Goal: Task Accomplishment & Management: Manage account settings

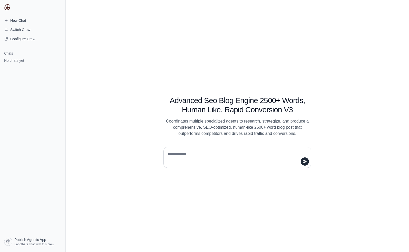
click at [185, 156] on textarea at bounding box center [236, 157] width 138 height 14
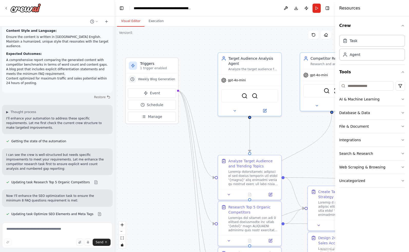
scroll to position [9462, 0]
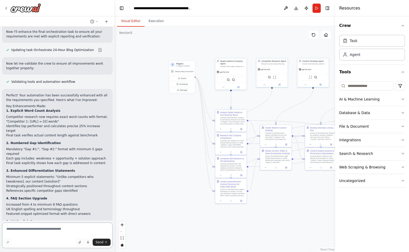
click at [31, 233] on textarea at bounding box center [57, 236] width 111 height 26
type textarea "**********"
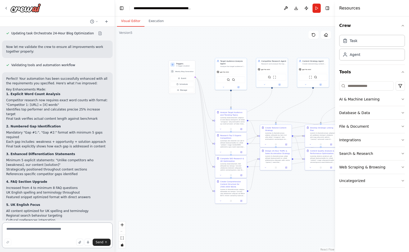
scroll to position [9479, 0]
click at [349, 168] on div "Web Scraping & Browsing" at bounding box center [362, 167] width 46 height 5
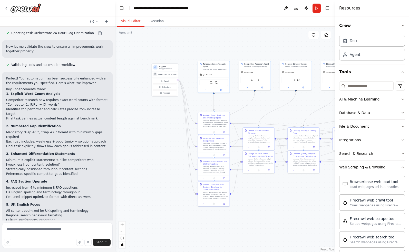
drag, startPoint x: 277, startPoint y: 214, endPoint x: 191, endPoint y: 223, distance: 86.2
click at [191, 223] on div ".deletable-edge-delete-btn { width: 20px; height: 20px; border: 0px solid #ffff…" at bounding box center [225, 140] width 220 height 226
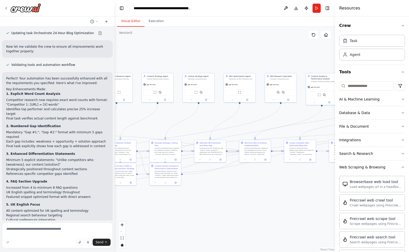
drag, startPoint x: 263, startPoint y: 222, endPoint x: 193, endPoint y: 228, distance: 70.1
click at [193, 228] on div ".deletable-edge-delete-btn { width: 20px; height: 20px; border: 0px solid #ffff…" at bounding box center [225, 140] width 220 height 226
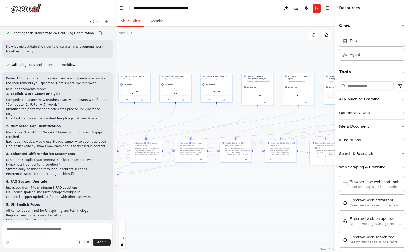
drag, startPoint x: 281, startPoint y: 220, endPoint x: 174, endPoint y: 221, distance: 107.0
click at [174, 221] on div ".deletable-edge-delete-btn { width: 20px; height: 20px; border: 0px solid #ffff…" at bounding box center [225, 140] width 220 height 226
drag, startPoint x: 235, startPoint y: 217, endPoint x: 103, endPoint y: 217, distance: 131.4
click at [99, 217] on div "Hello! I'm the CrewAI assistant. What kind of automation do you want to build? …" at bounding box center [204, 126] width 409 height 252
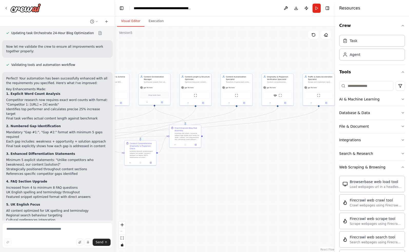
drag, startPoint x: 218, startPoint y: 201, endPoint x: 171, endPoint y: 201, distance: 46.9
click at [172, 201] on div ".deletable-edge-delete-btn { width: 20px; height: 20px; border: 0px solid #ffff…" at bounding box center [225, 140] width 220 height 226
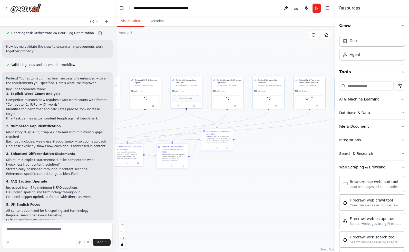
drag, startPoint x: 164, startPoint y: 55, endPoint x: 251, endPoint y: 61, distance: 87.2
click at [250, 61] on div ".deletable-edge-delete-btn { width: 20px; height: 20px; border: 0px solid #ffff…" at bounding box center [225, 140] width 220 height 226
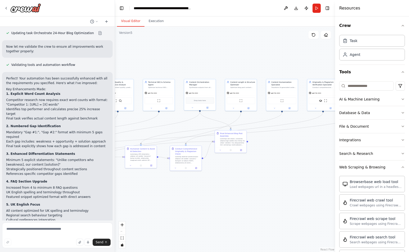
drag, startPoint x: 252, startPoint y: 61, endPoint x: 255, endPoint y: 60, distance: 3.5
click at [252, 60] on div ".deletable-edge-delete-btn { width: 20px; height: 20px; border: 0px solid #ffff…" at bounding box center [225, 140] width 220 height 226
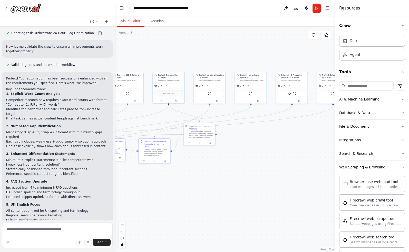
drag, startPoint x: 284, startPoint y: 63, endPoint x: 235, endPoint y: 46, distance: 51.7
click at [235, 46] on div ".deletable-edge-delete-btn { width: 20px; height: 20px; border: 0px solid #ffff…" at bounding box center [225, 140] width 220 height 226
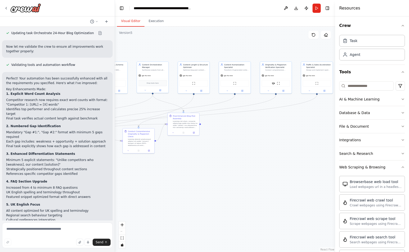
drag, startPoint x: 168, startPoint y: 44, endPoint x: 236, endPoint y: 44, distance: 68.0
click at [236, 44] on div ".deletable-edge-delete-btn { width: 20px; height: 20px; border: 0px solid #ffff…" at bounding box center [225, 140] width 220 height 226
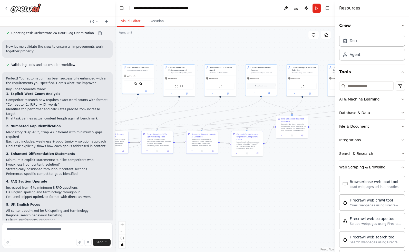
drag, startPoint x: 236, startPoint y: 44, endPoint x: 315, endPoint y: 59, distance: 80.4
click at [315, 59] on div ".deletable-edge-delete-btn { width: 20px; height: 20px; border: 0px solid #ffff…" at bounding box center [225, 140] width 220 height 226
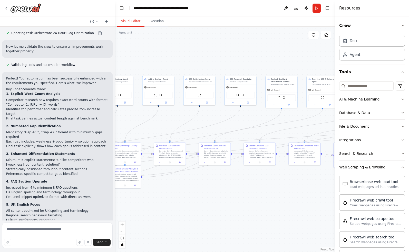
drag, startPoint x: 194, startPoint y: 61, endPoint x: 260, endPoint y: 61, distance: 65.9
click at [260, 61] on div ".deletable-edge-delete-btn { width: 20px; height: 20px; border: 0px solid #ffff…" at bounding box center [225, 140] width 220 height 226
drag, startPoint x: 198, startPoint y: 55, endPoint x: 255, endPoint y: 55, distance: 57.2
click at [255, 55] on div ".deletable-edge-delete-btn { width: 20px; height: 20px; border: 0px solid #ffff…" at bounding box center [225, 140] width 220 height 226
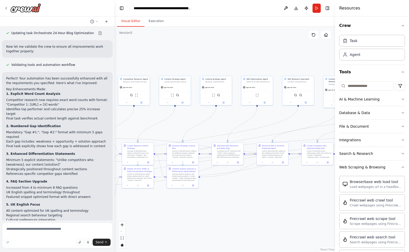
click at [22, 231] on textarea at bounding box center [57, 236] width 111 height 26
click at [284, 9] on button at bounding box center [286, 8] width 8 height 9
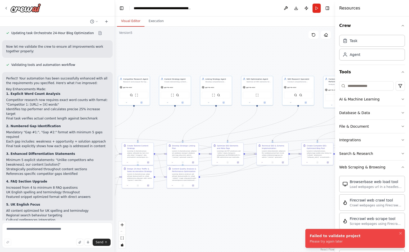
click at [319, 243] on div "Please try again later" at bounding box center [335, 242] width 51 height 4
click at [297, 8] on button "Download" at bounding box center [296, 8] width 8 height 9
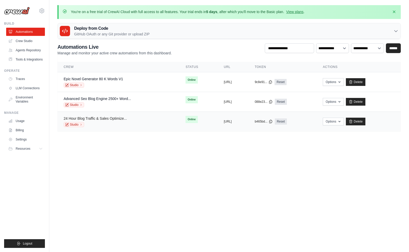
click at [99, 120] on link "24 Hour Blog Traffic & Sales Optimize..." at bounding box center [95, 118] width 63 height 4
click at [224, 120] on button "https://24-hour-blog-traffic-sales-" at bounding box center [228, 121] width 8 height 4
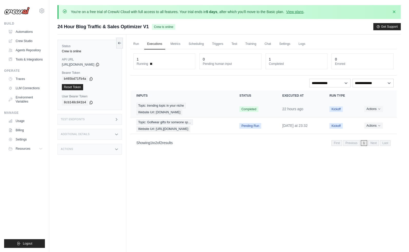
click at [241, 109] on span "Completed" at bounding box center [248, 109] width 19 height 6
click at [166, 109] on div "Topic: trending topic in your niche Website Url: your-website.com" at bounding box center [181, 109] width 91 height 12
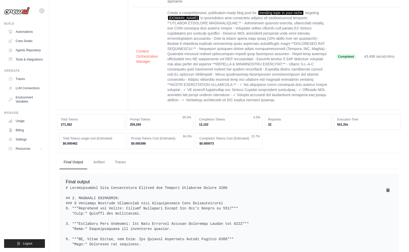
scroll to position [818, 0]
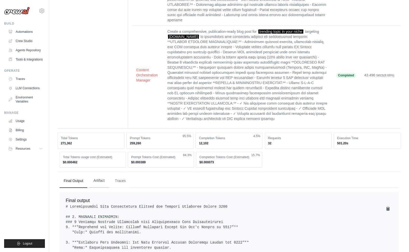
click at [102, 174] on button "Artifact" at bounding box center [98, 181] width 19 height 14
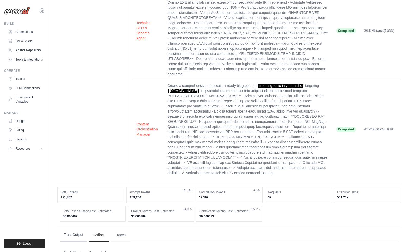
click at [81, 228] on button "Final Output" at bounding box center [74, 235] width 28 height 14
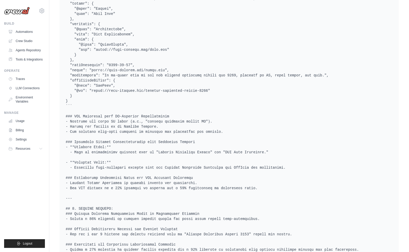
scroll to position [1558, 0]
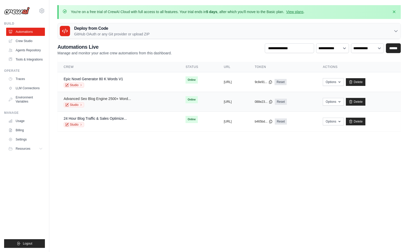
click at [119, 101] on link "Advanced Seo Blog Engine 2500+ Word..." at bounding box center [97, 99] width 67 height 4
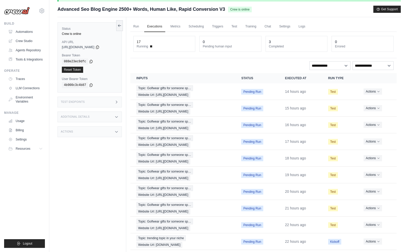
scroll to position [40, 0]
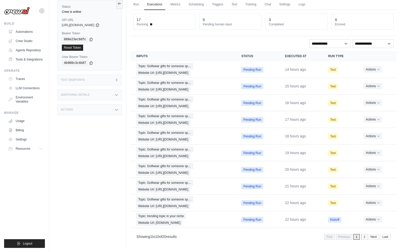
click at [362, 237] on link "2" at bounding box center [364, 237] width 6 height 6
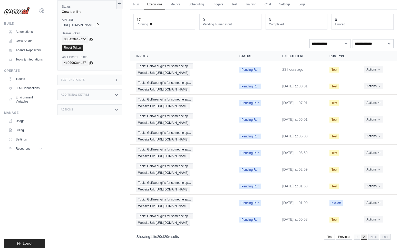
click at [357, 237] on link "1" at bounding box center [357, 237] width 6 height 6
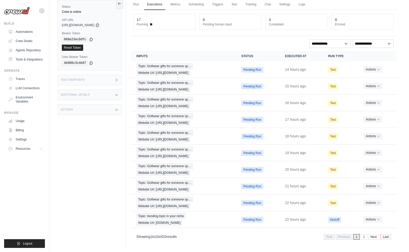
click at [385, 237] on link "Last" at bounding box center [385, 237] width 11 height 6
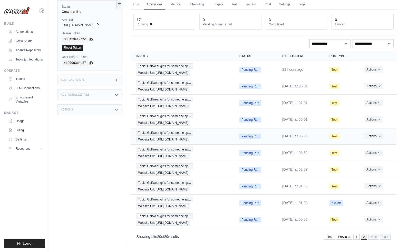
scroll to position [0, 0]
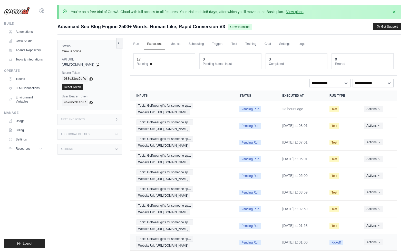
click at [241, 240] on span "Pending Run" at bounding box center [250, 243] width 22 height 6
click at [295, 240] on td "[DATE] at 01:00" at bounding box center [299, 242] width 47 height 17
click at [153, 237] on span "Topic: Golfwear gifts for someone sp…" at bounding box center [164, 239] width 56 height 6
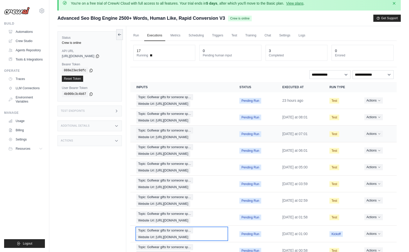
scroll to position [11, 0]
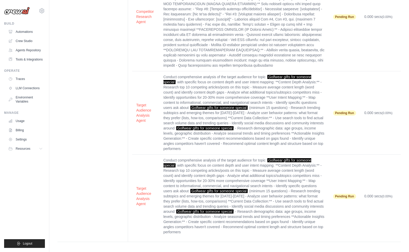
scroll to position [2083, 0]
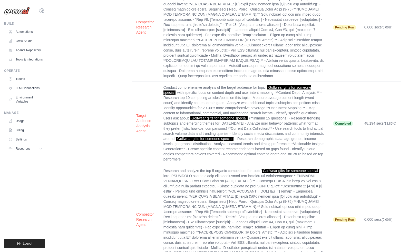
scroll to position [0, 0]
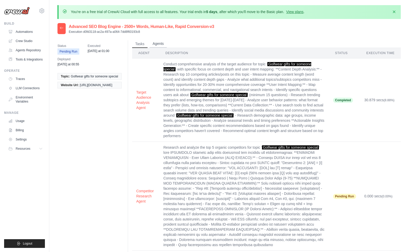
click at [158, 42] on button "Agents" at bounding box center [158, 44] width 17 height 8
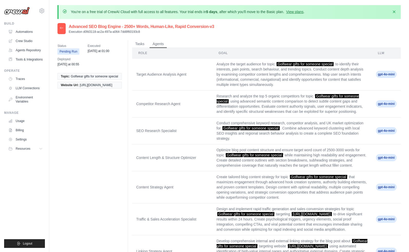
click at [61, 28] on icon at bounding box center [61, 28] width 3 height 2
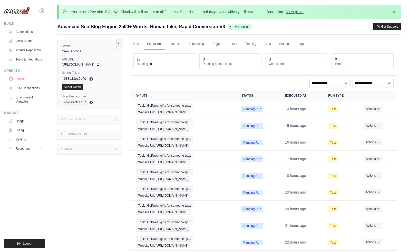
click at [22, 79] on link "Traces" at bounding box center [26, 79] width 39 height 8
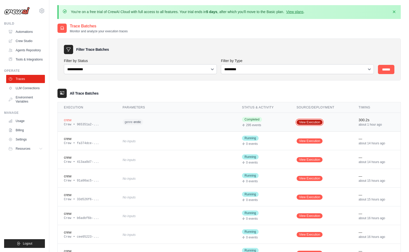
click at [307, 121] on link "View Execution" at bounding box center [310, 122] width 26 height 5
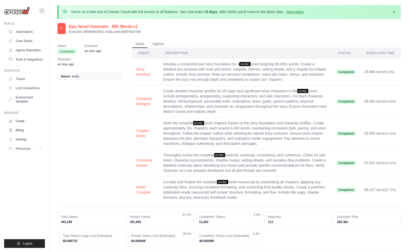
click at [60, 27] on icon at bounding box center [62, 28] width 4 height 4
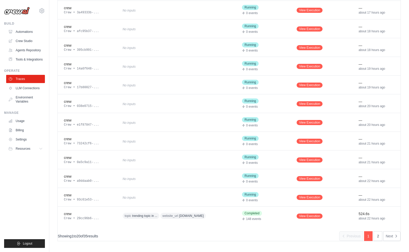
scroll to position [264, 0]
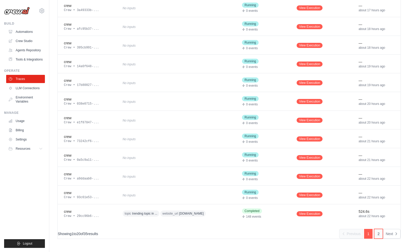
click at [379, 233] on link "2" at bounding box center [378, 234] width 9 height 10
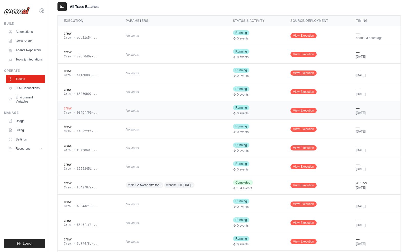
scroll to position [171, 0]
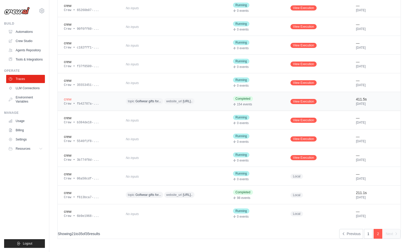
click at [220, 102] on div "topic Golfwear gifts for... website_url [URL].." at bounding box center [173, 101] width 95 height 8
click at [308, 101] on link "View Execution" at bounding box center [303, 101] width 26 height 5
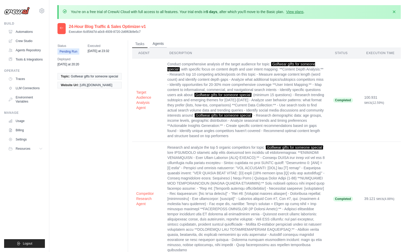
click at [156, 42] on button "Agents" at bounding box center [158, 44] width 17 height 8
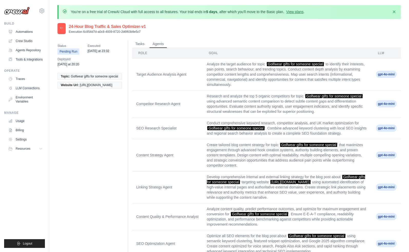
click at [63, 25] on div at bounding box center [61, 28] width 8 height 11
click at [63, 28] on icon at bounding box center [61, 28] width 3 height 2
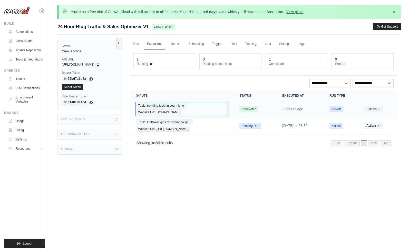
click at [160, 110] on span "Website Url: your-website.com" at bounding box center [159, 113] width 46 height 6
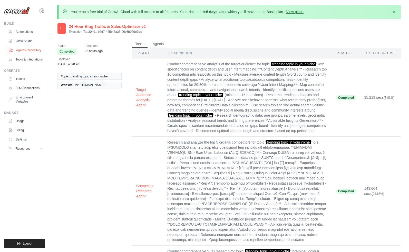
click at [28, 49] on link "Agents Repository" at bounding box center [26, 50] width 39 height 8
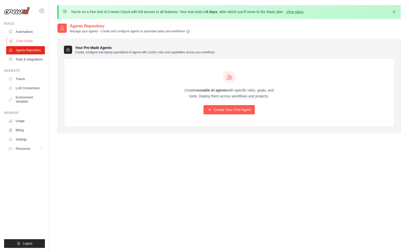
click at [21, 40] on link "Crew Studio" at bounding box center [26, 41] width 39 height 8
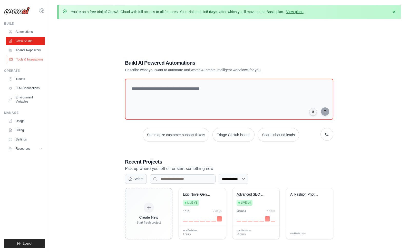
click at [28, 58] on link "Tools & Integrations" at bounding box center [26, 59] width 39 height 8
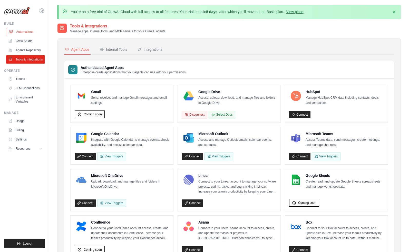
click at [25, 34] on link "Automations" at bounding box center [26, 32] width 39 height 8
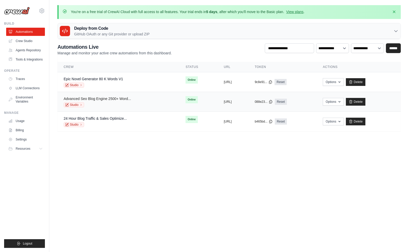
click at [101, 98] on link "Advanced Seo Blog Engine 2500+ Word..." at bounding box center [97, 99] width 67 height 4
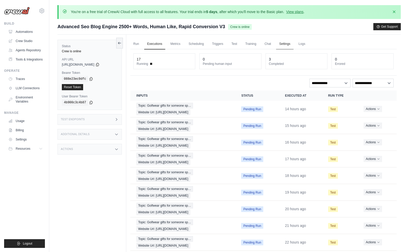
click at [283, 44] on link "Settings" at bounding box center [284, 44] width 17 height 11
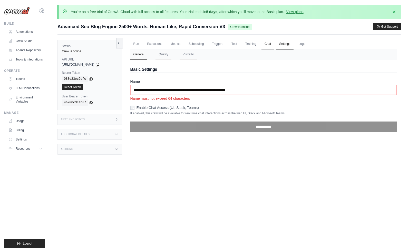
click at [266, 43] on link "Chat" at bounding box center [267, 44] width 13 height 11
click at [43, 150] on icon at bounding box center [41, 149] width 4 height 4
click at [22, 119] on link "Usage" at bounding box center [26, 121] width 39 height 8
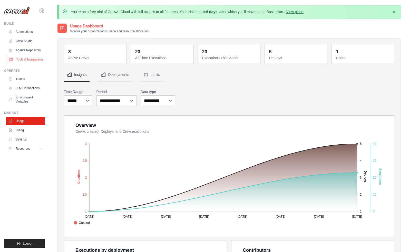
click at [22, 62] on link "Tools & Integrations" at bounding box center [26, 59] width 39 height 8
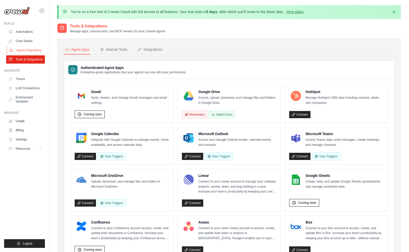
click at [23, 52] on link "Agents Repository" at bounding box center [26, 50] width 39 height 8
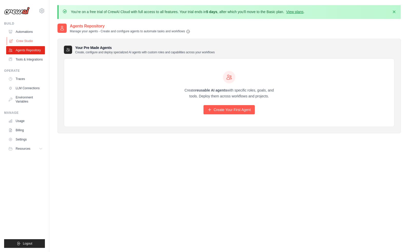
click at [22, 41] on link "Crew Studio" at bounding box center [26, 41] width 39 height 8
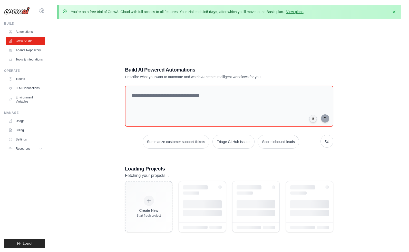
click at [20, 26] on div "Build Automations Crew Studio Agents Repository Tools & Integrations" at bounding box center [24, 43] width 41 height 42
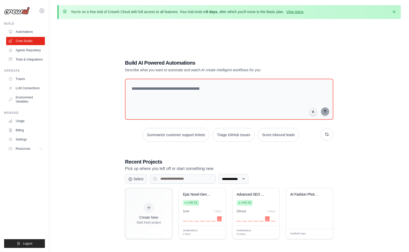
click at [41, 11] on icon at bounding box center [42, 11] width 6 height 6
click at [46, 33] on icon at bounding box center [46, 32] width 4 height 4
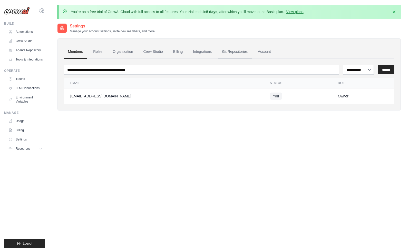
click at [240, 53] on link "Git Repositories" at bounding box center [235, 52] width 34 height 14
click at [266, 52] on link "Account" at bounding box center [264, 52] width 21 height 14
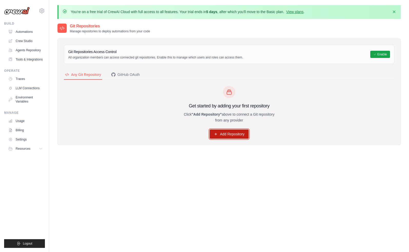
click at [235, 135] on link "Add Repository" at bounding box center [229, 134] width 39 height 9
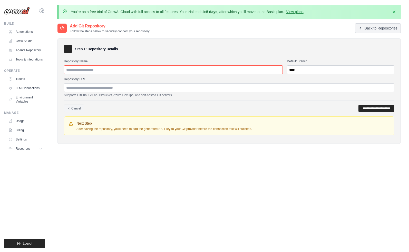
click at [100, 70] on input "Repository Name" at bounding box center [173, 69] width 219 height 9
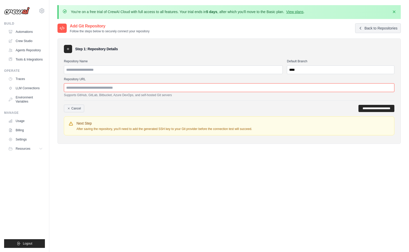
click at [93, 86] on input "Repository URL" at bounding box center [229, 87] width 330 height 9
